Goal: Find specific page/section: Find specific page/section

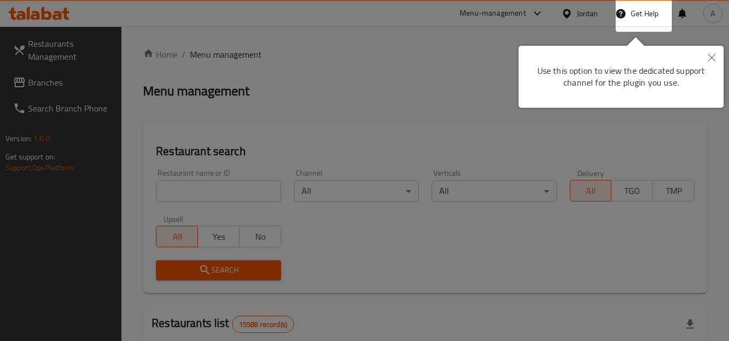
click at [706, 56] on button "Close" at bounding box center [712, 58] width 24 height 25
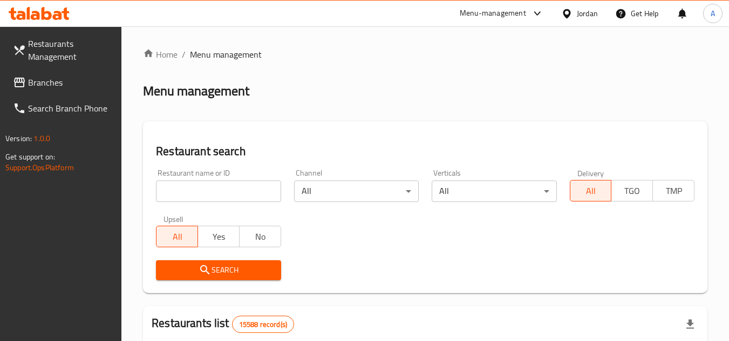
click at [572, 17] on icon at bounding box center [566, 13] width 11 height 11
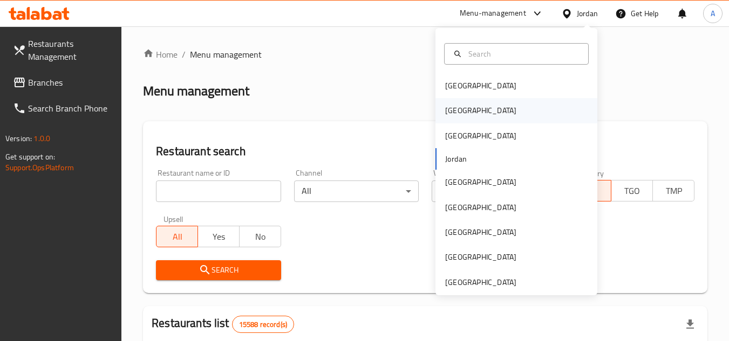
click at [463, 101] on div "Egypt" at bounding box center [480, 110] width 88 height 25
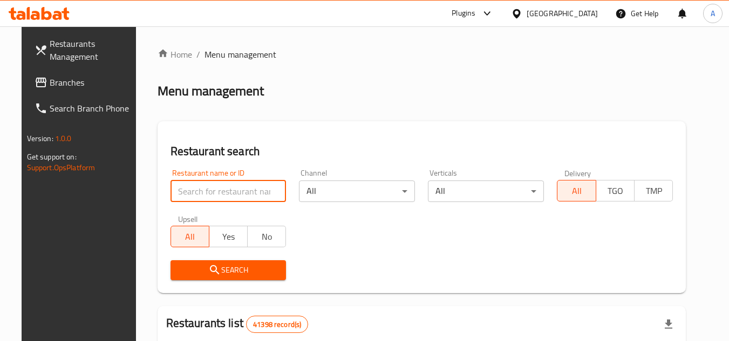
click at [261, 181] on input "search" at bounding box center [228, 192] width 116 height 22
paste input "757059"
type input "757059"
click button "Search" at bounding box center [228, 271] width 116 height 20
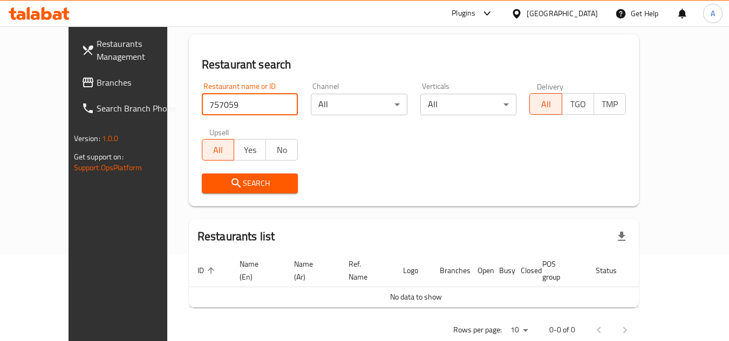
scroll to position [99, 0]
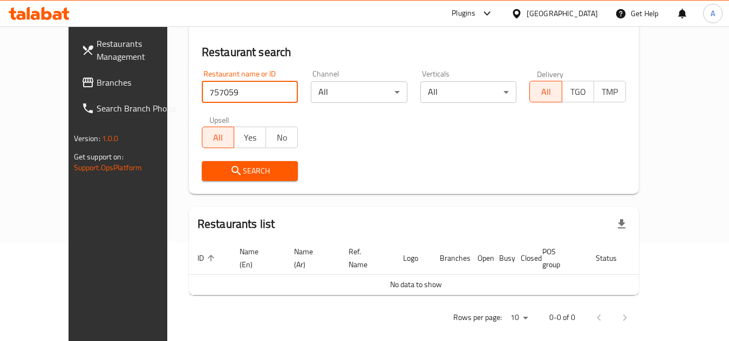
click at [73, 84] on link "Branches" at bounding box center [132, 83] width 118 height 26
